Goal: Book appointment/travel/reservation

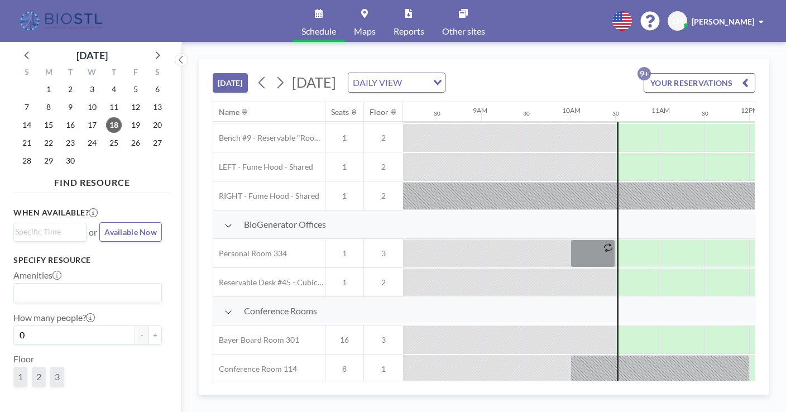
scroll to position [118, 726]
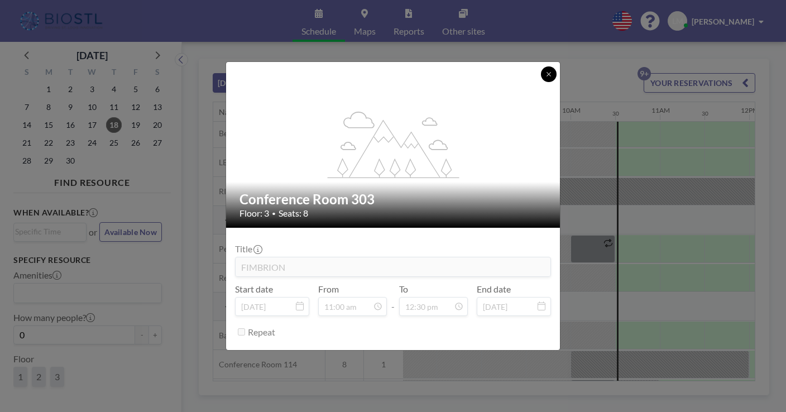
click at [546, 78] on icon at bounding box center [549, 74] width 7 height 7
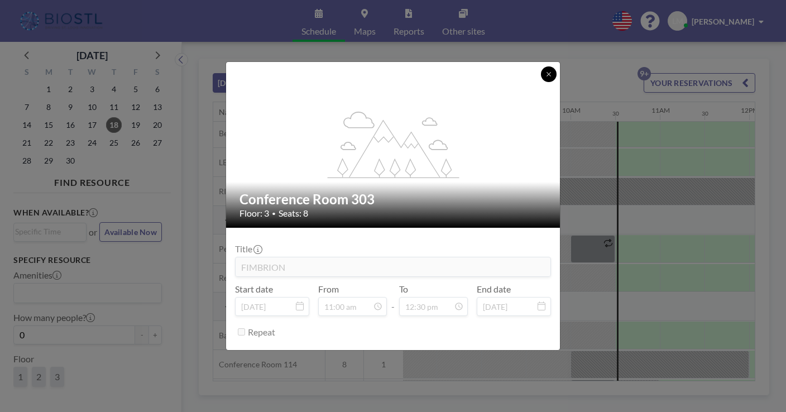
click at [547, 76] on icon at bounding box center [549, 74] width 4 height 4
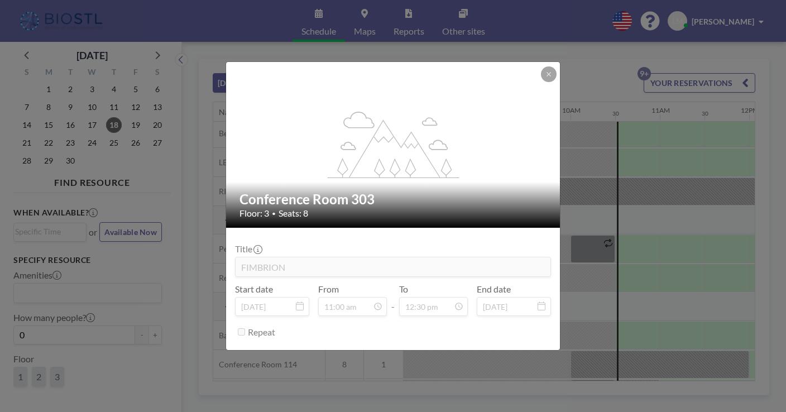
click at [332, 14] on div "flex-grow: 1.2; Conference Room 303 Floor: 3 • Seats: 8 Title FIMBRION Start da…" at bounding box center [393, 206] width 786 height 412
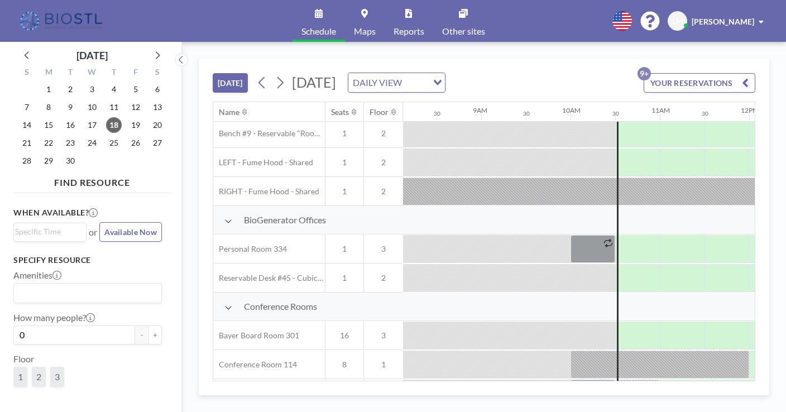
click at [326, 27] on span "Schedule" at bounding box center [319, 31] width 35 height 9
click at [326, 20] on link "Schedule" at bounding box center [319, 21] width 52 height 42
click at [748, 73] on button "YOUR RESERVATIONS 9+" at bounding box center [700, 83] width 112 height 20
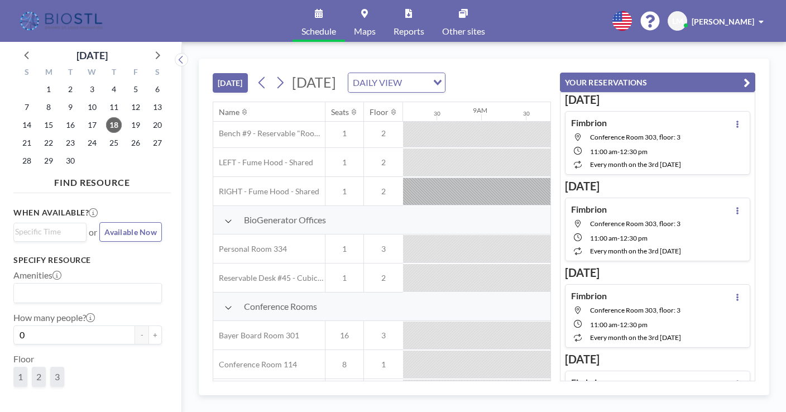
click at [689, 73] on button "YOUR RESERVATIONS" at bounding box center [657, 83] width 195 height 20
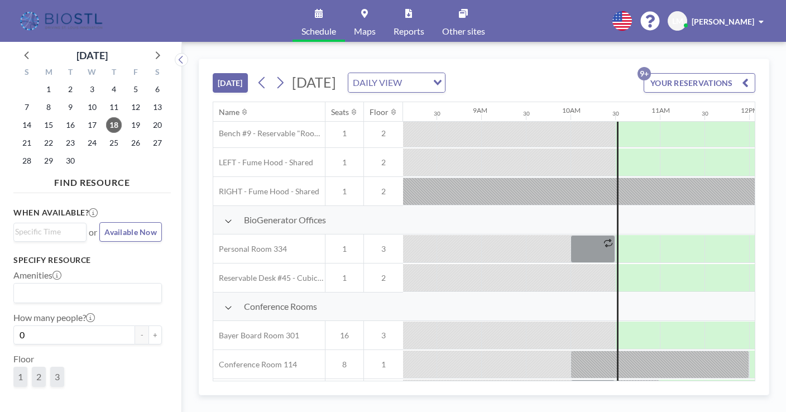
click at [651, 67] on p "9+" at bounding box center [644, 73] width 13 height 13
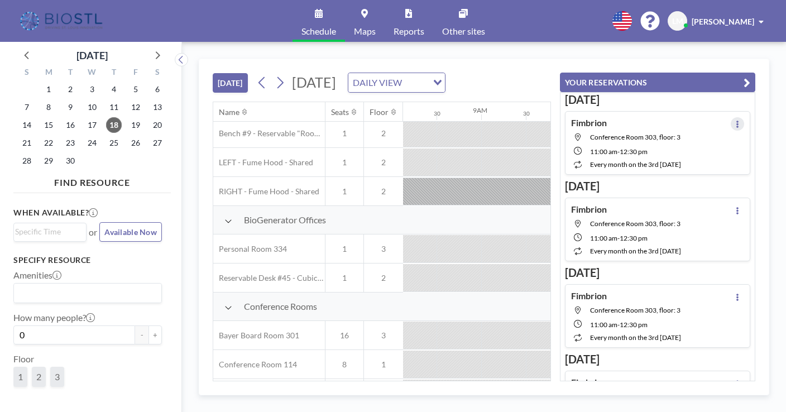
click at [740, 121] on icon at bounding box center [738, 124] width 4 height 7
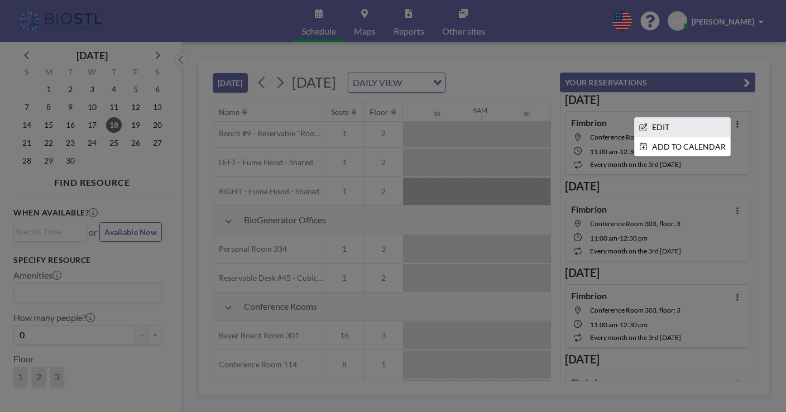
click at [693, 118] on li "EDIT" at bounding box center [683, 127] width 96 height 19
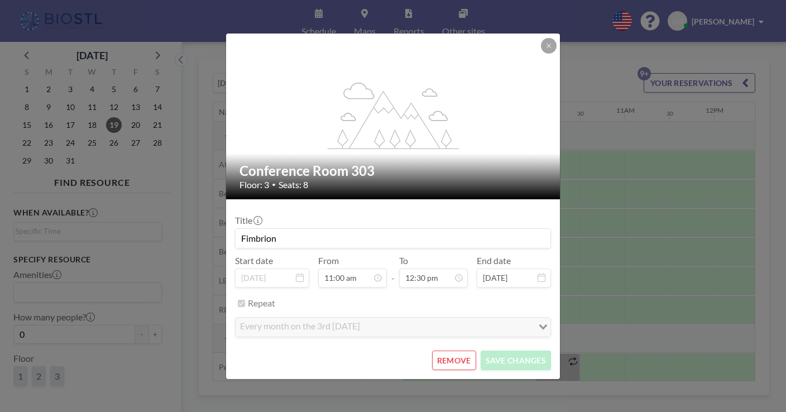
scroll to position [0, 762]
click at [546, 49] on icon at bounding box center [549, 45] width 7 height 7
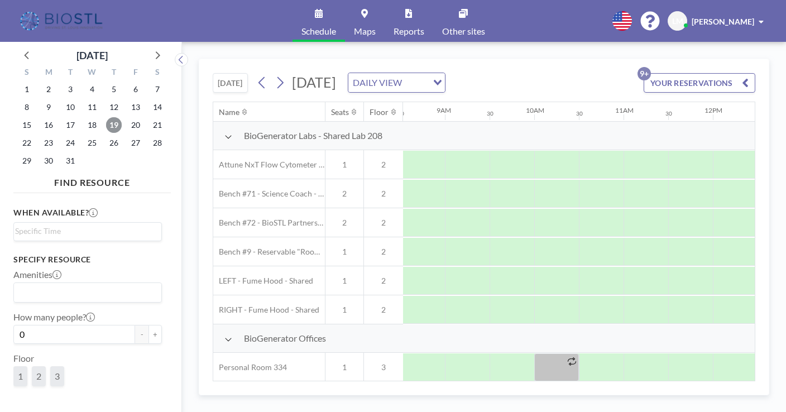
click at [106, 117] on span "19" at bounding box center [114, 125] width 16 height 16
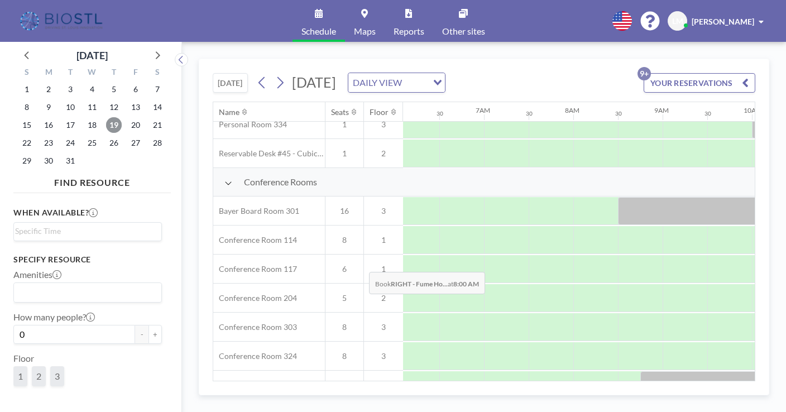
scroll to position [244, 545]
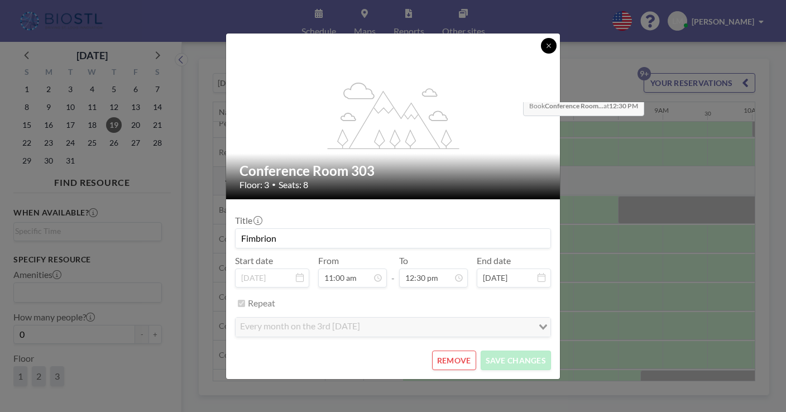
click at [541, 54] on button at bounding box center [549, 46] width 16 height 16
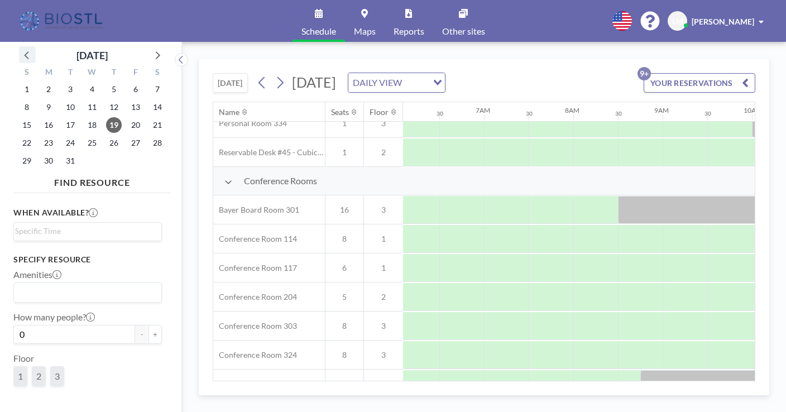
click at [26, 49] on icon at bounding box center [27, 54] width 15 height 15
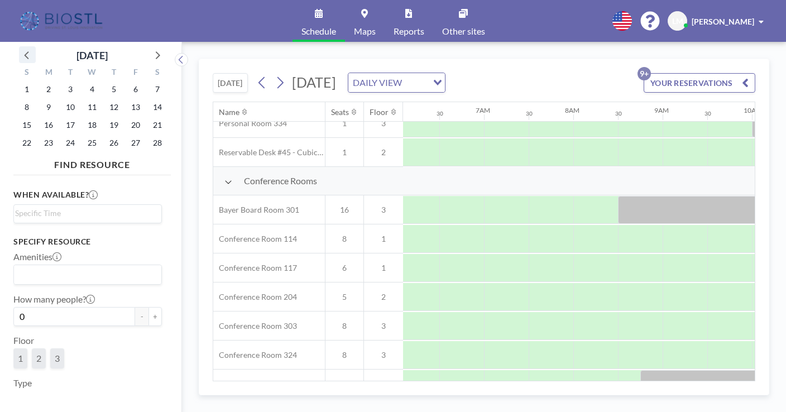
click at [26, 49] on icon at bounding box center [27, 54] width 15 height 15
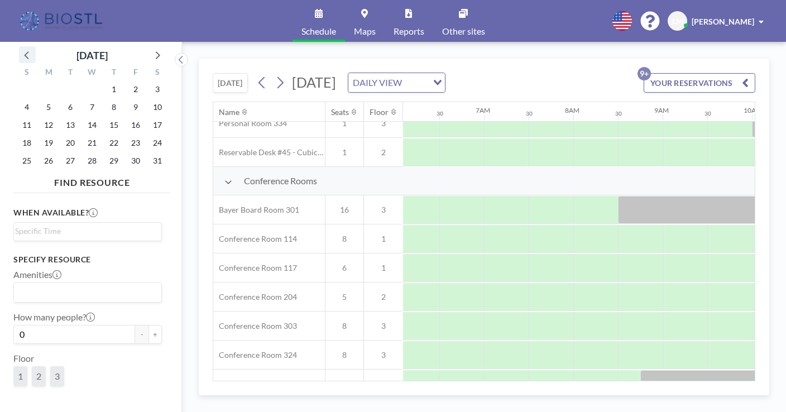
click at [26, 49] on icon at bounding box center [27, 54] width 15 height 15
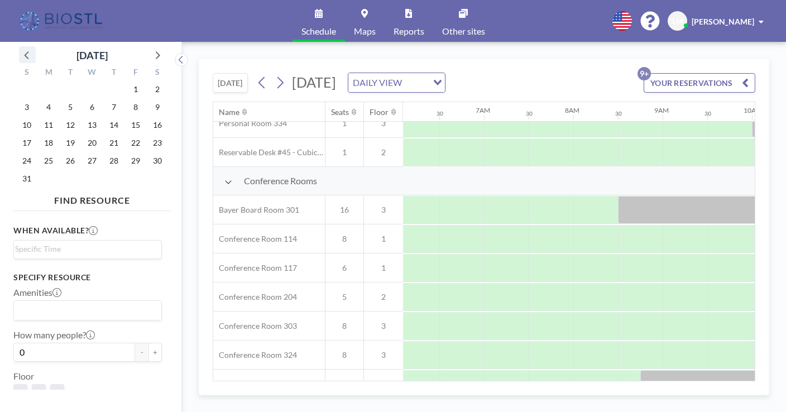
click at [26, 49] on icon at bounding box center [27, 54] width 15 height 15
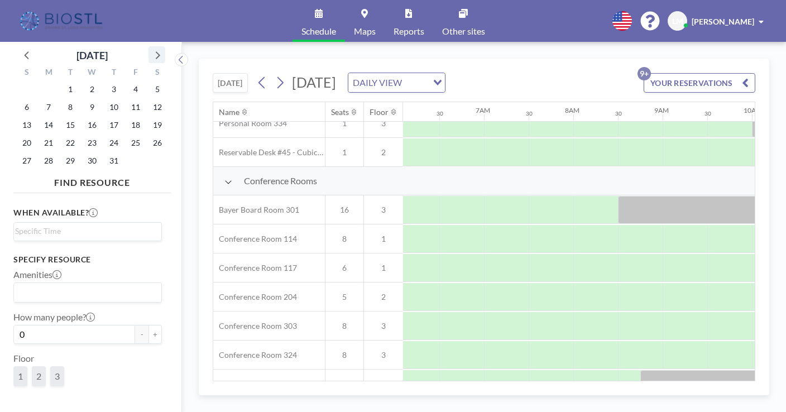
click at [150, 47] on icon at bounding box center [157, 54] width 15 height 15
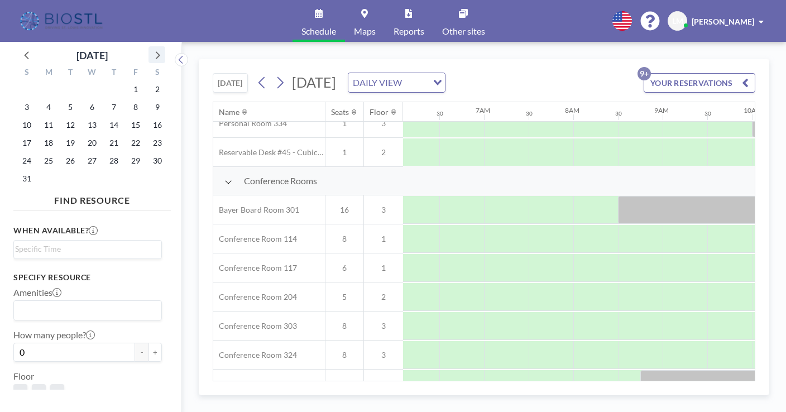
click at [150, 47] on icon at bounding box center [157, 54] width 15 height 15
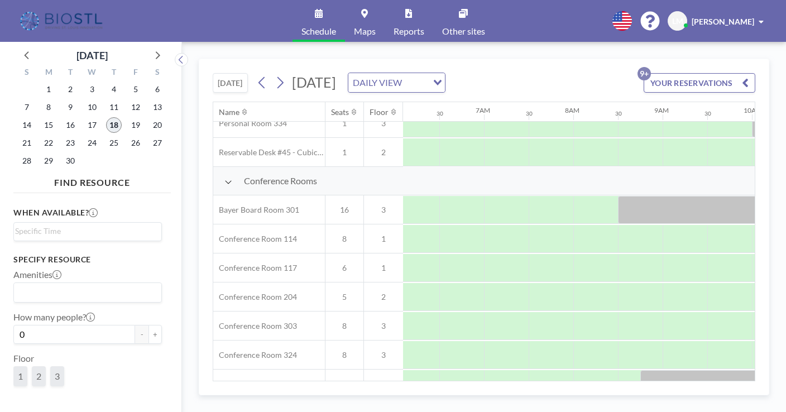
click at [106, 117] on span "18" at bounding box center [114, 125] width 16 height 16
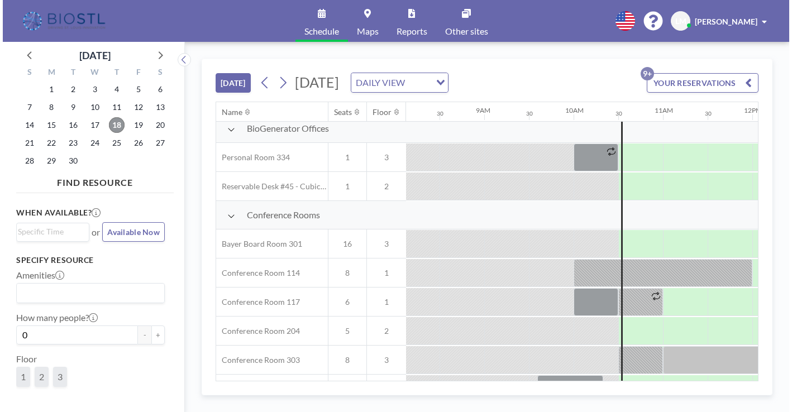
scroll to position [214, 726]
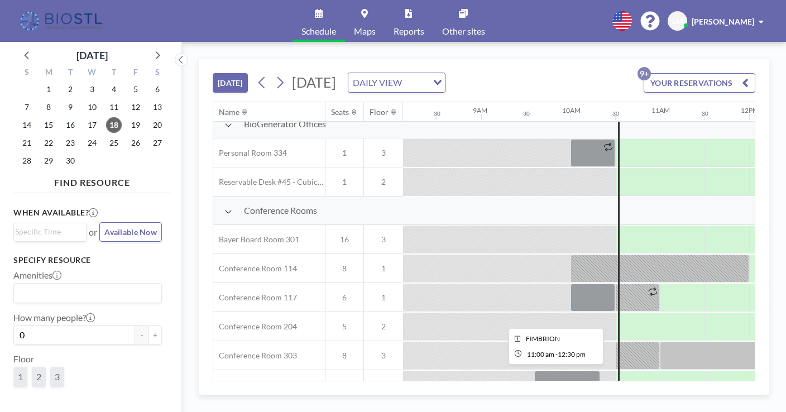
click at [660, 342] on div at bounding box center [727, 356] width 134 height 28
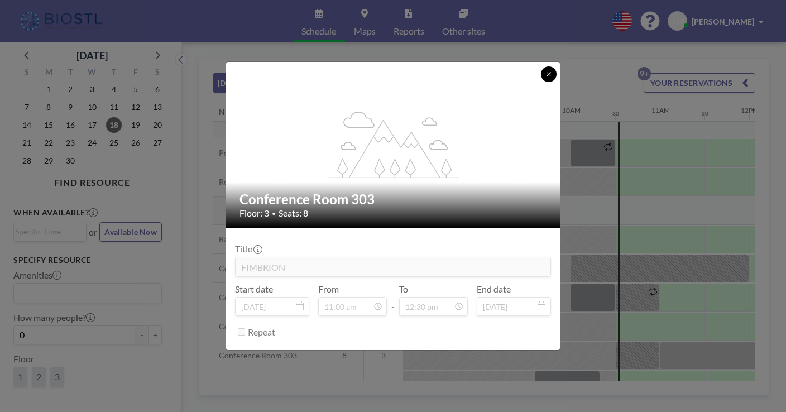
click at [546, 78] on icon at bounding box center [549, 74] width 7 height 7
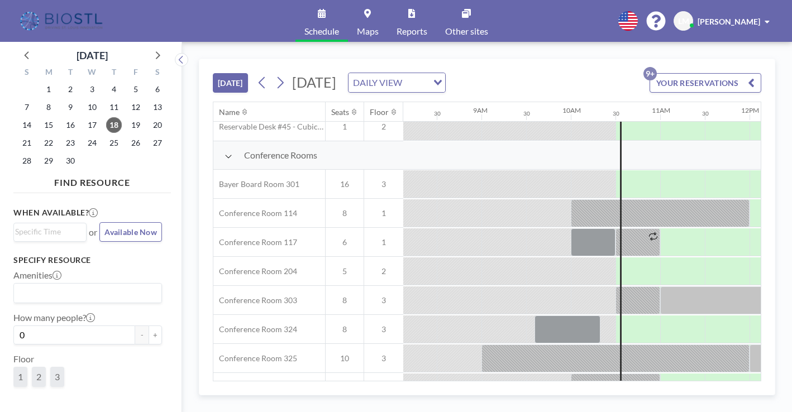
scroll to position [264, 726]
